Goal: Task Accomplishment & Management: Use online tool/utility

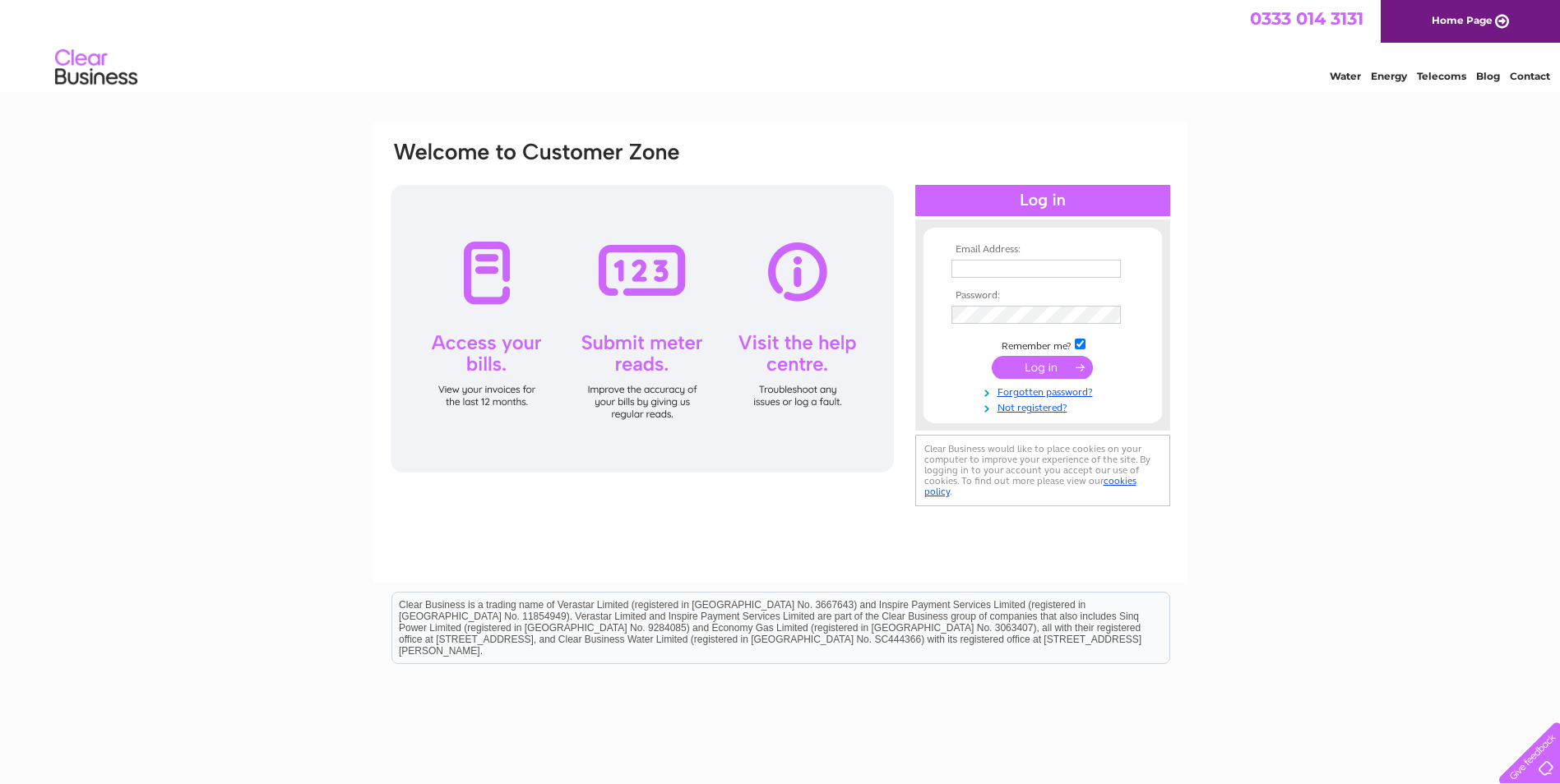
type input "[PERSON_NAME][EMAIL_ADDRESS][PERSON_NAME][DOMAIN_NAME]"
click at [1030, 369] on input "submit" at bounding box center [1042, 367] width 101 height 23
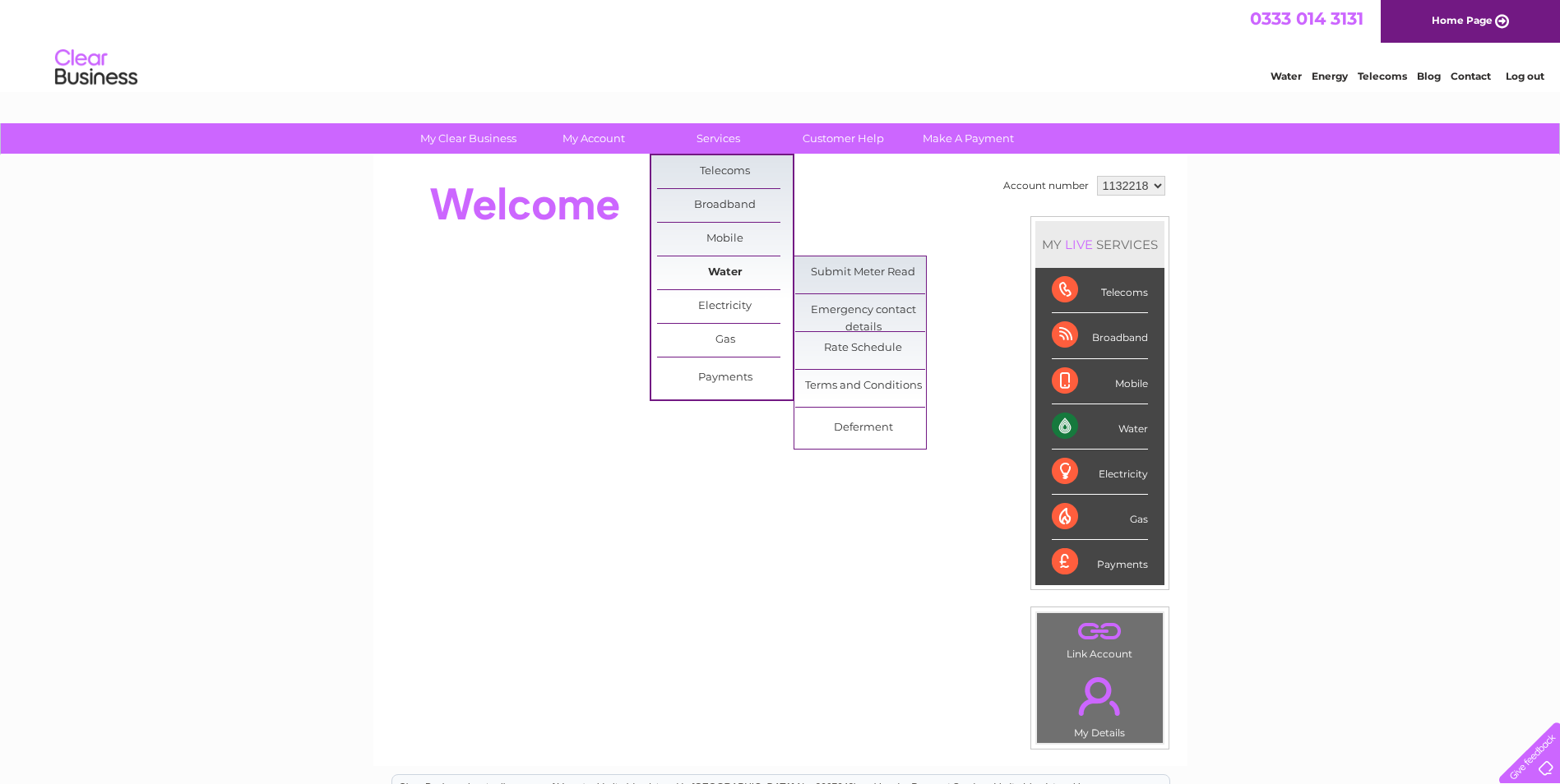
click at [737, 263] on link "Water" at bounding box center [725, 273] width 136 height 33
click at [869, 275] on link "Submit Meter Read" at bounding box center [863, 273] width 136 height 33
click at [880, 272] on link "Submit Meter Read" at bounding box center [863, 273] width 136 height 33
click at [878, 272] on link "Submit Meter Read" at bounding box center [863, 273] width 136 height 33
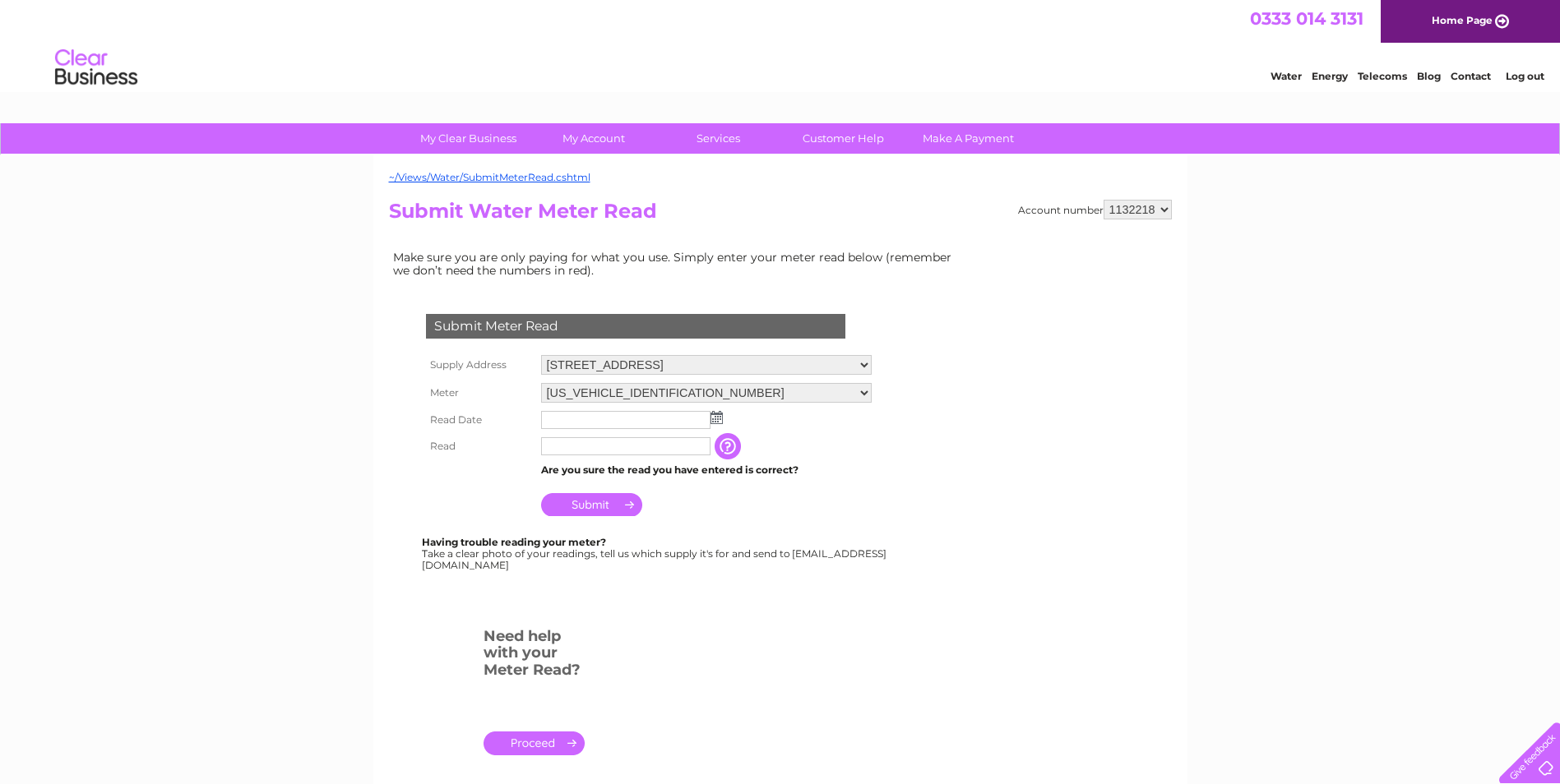
click at [718, 420] on img at bounding box center [716, 417] width 12 height 13
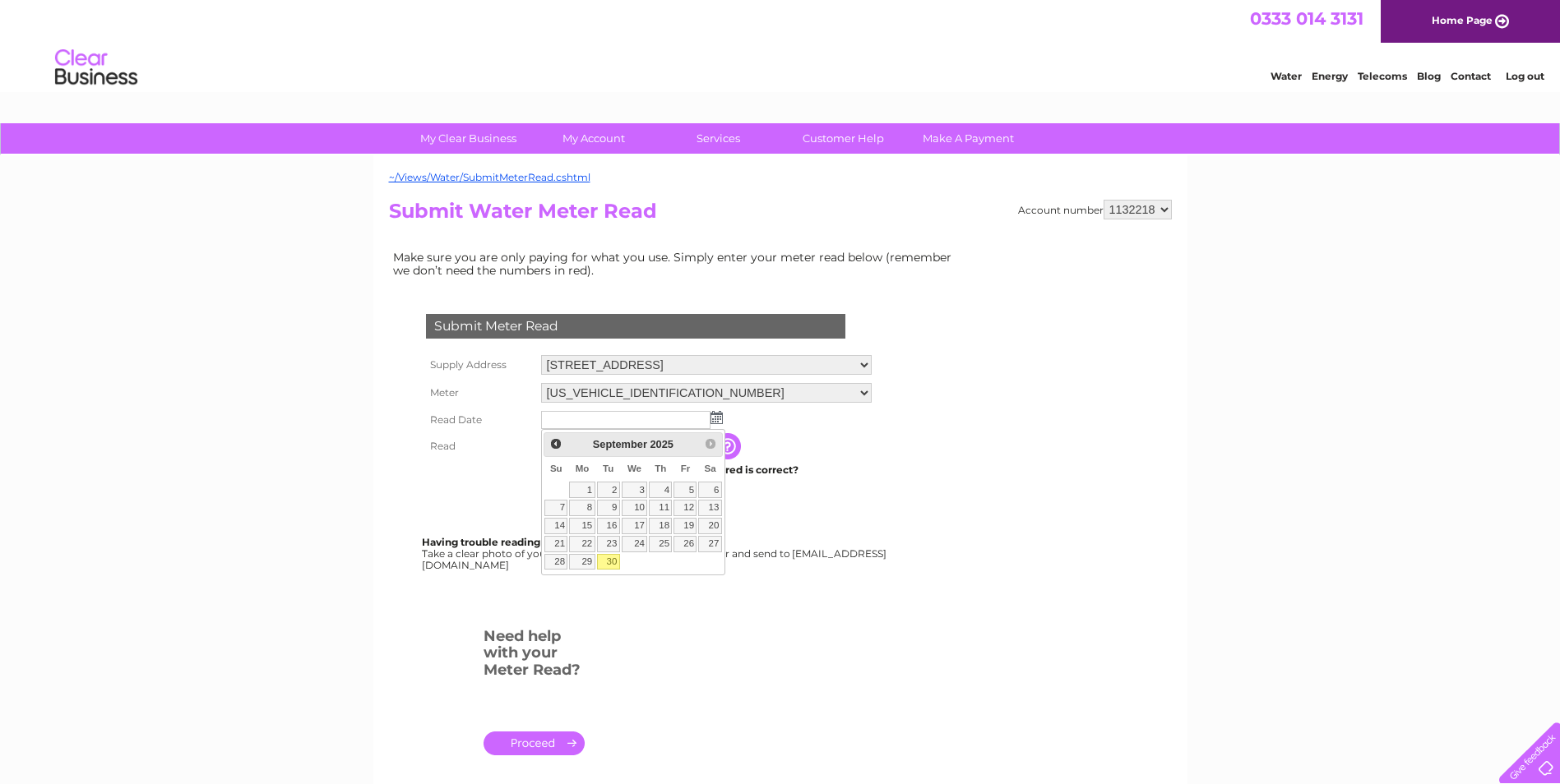
click at [611, 564] on link "30" at bounding box center [608, 562] width 23 height 16
type input "2025/09/30"
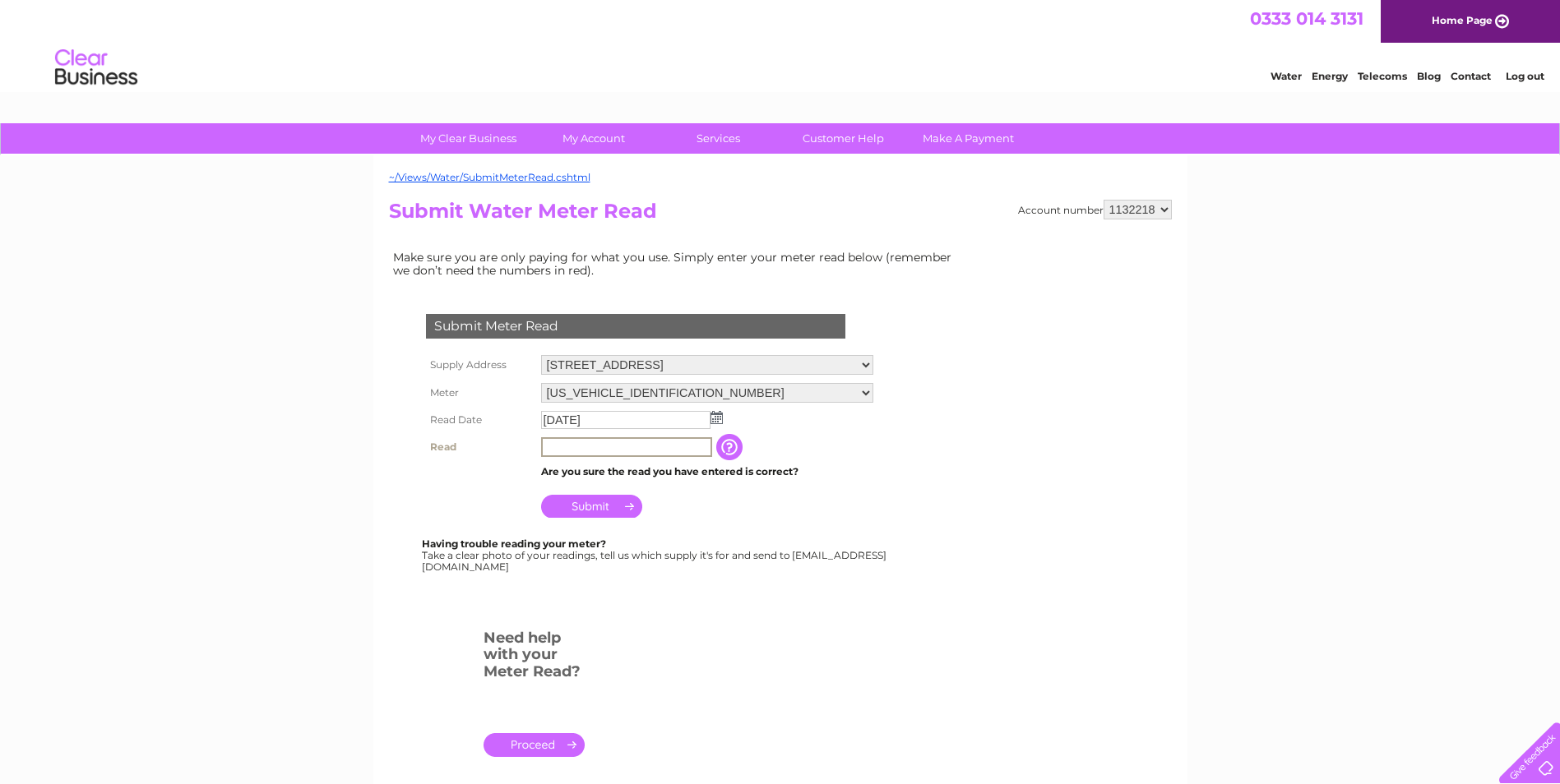
click at [568, 444] on input "text" at bounding box center [626, 447] width 171 height 20
paste input "05321"
type input "05321"
click at [595, 499] on input "Submit" at bounding box center [592, 505] width 101 height 23
